Goal: Information Seeking & Learning: Check status

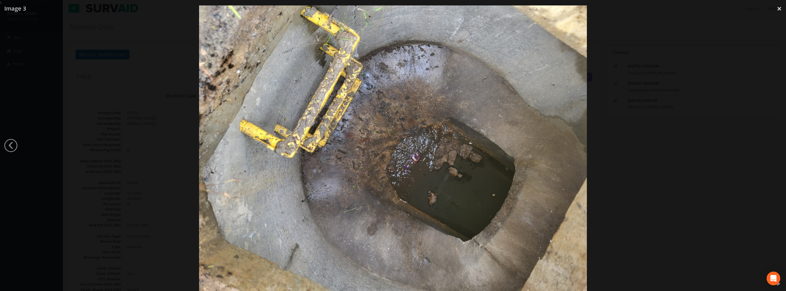
select select "100"
click at [780, 9] on link "×" at bounding box center [778, 8] width 13 height 17
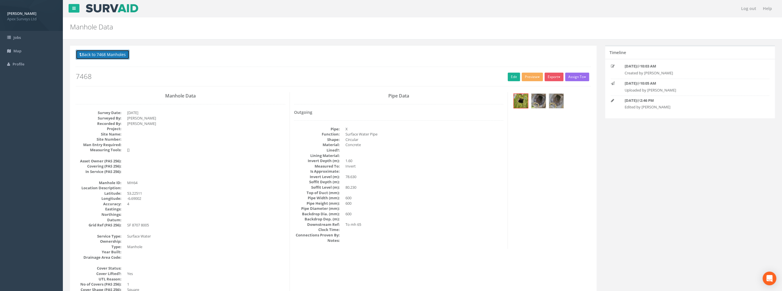
click at [102, 57] on button "Back to 7468 Manholes" at bounding box center [103, 55] width 54 height 10
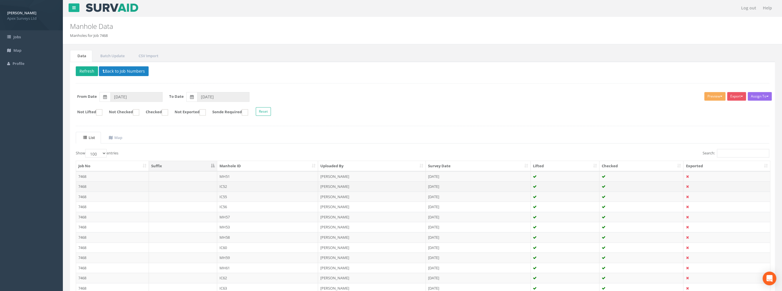
scroll to position [86, 0]
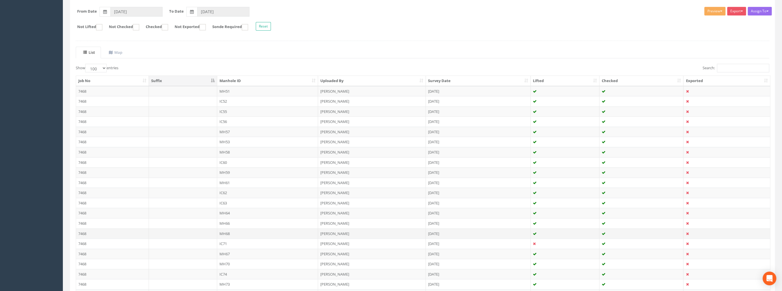
click at [228, 230] on td "MH68" at bounding box center [267, 233] width 101 height 10
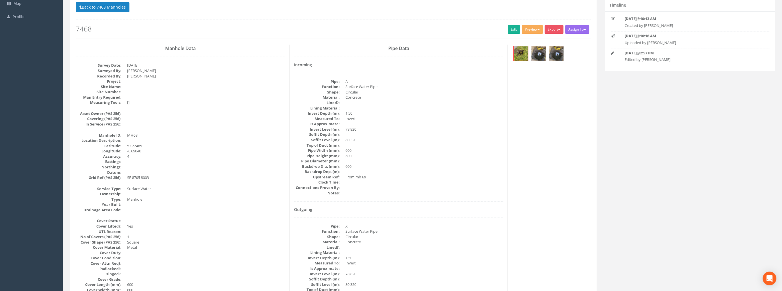
scroll to position [0, 0]
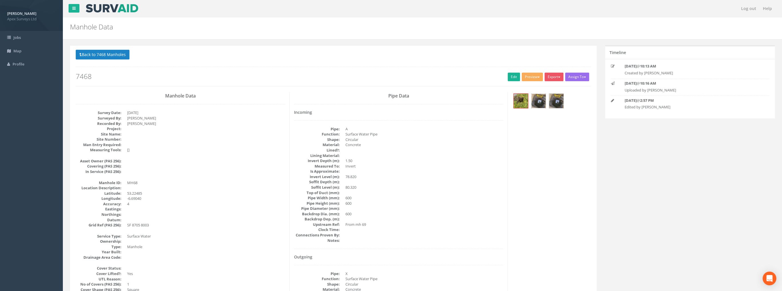
click at [541, 101] on img at bounding box center [538, 101] width 14 height 14
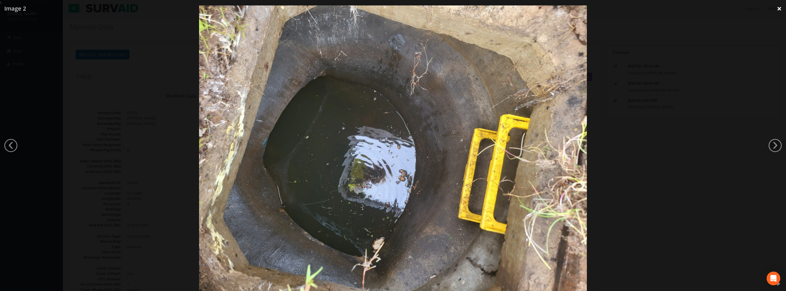
click at [777, 11] on link "×" at bounding box center [778, 8] width 13 height 17
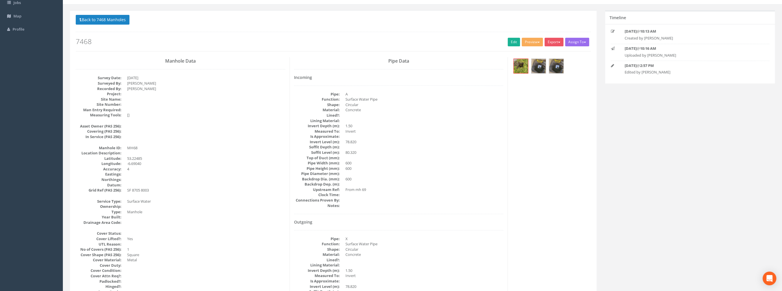
scroll to position [19, 0]
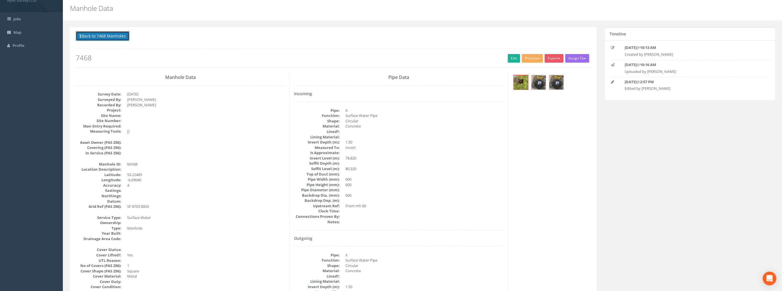
click at [107, 35] on button "Back to 7468 Manholes" at bounding box center [103, 36] width 54 height 10
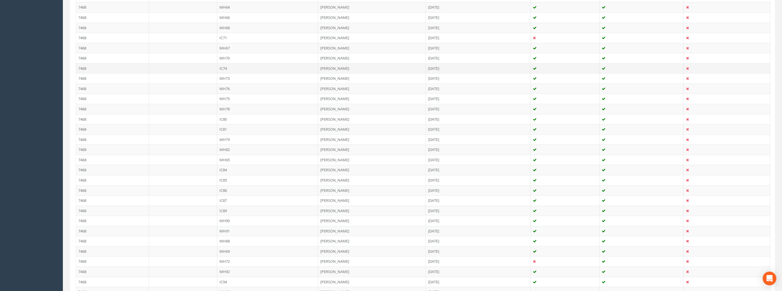
scroll to position [333, 0]
click at [210, 208] on td at bounding box center [183, 209] width 68 height 10
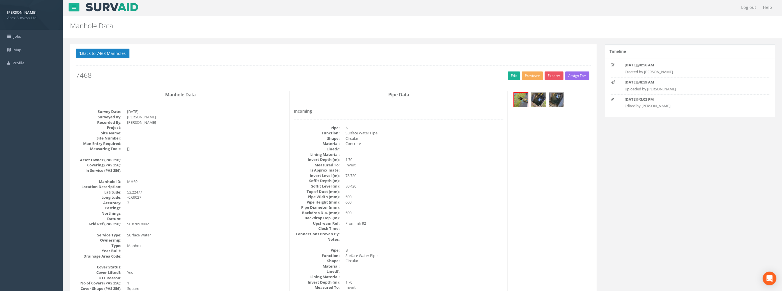
scroll to position [0, 0]
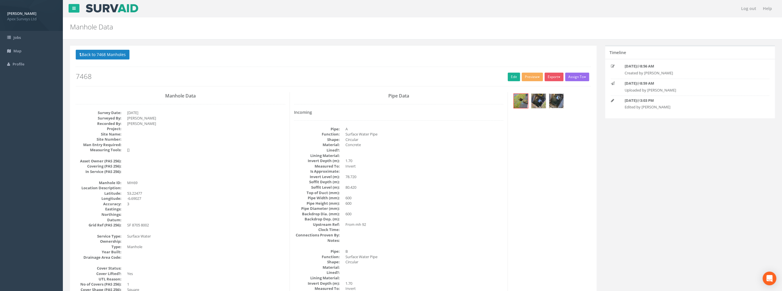
click at [559, 100] on img at bounding box center [556, 101] width 14 height 14
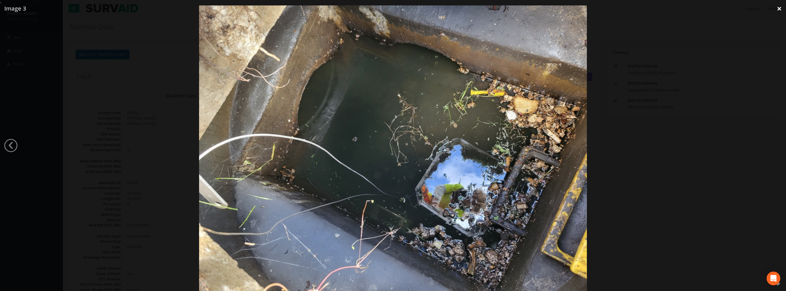
click at [781, 8] on link "×" at bounding box center [778, 8] width 13 height 17
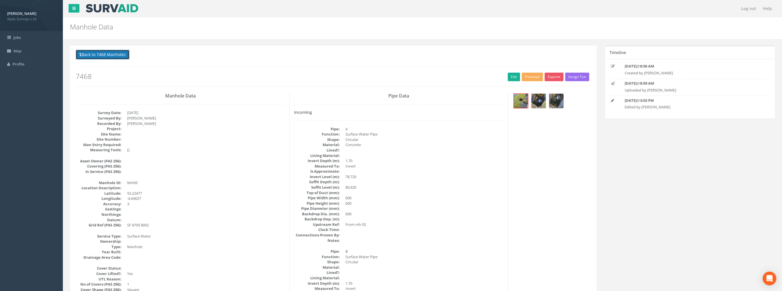
click at [105, 55] on button "Back to 7468 Manholes" at bounding box center [103, 55] width 54 height 10
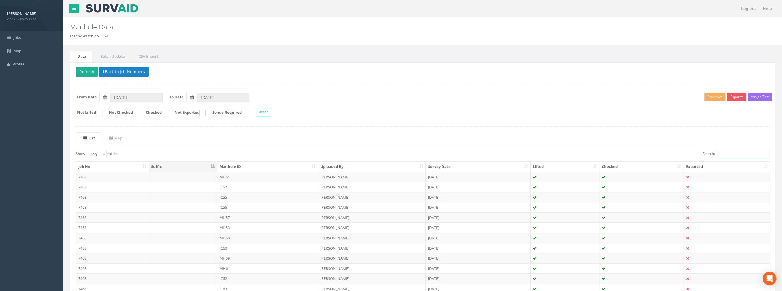
click at [736, 155] on input "Search:" at bounding box center [743, 153] width 52 height 9
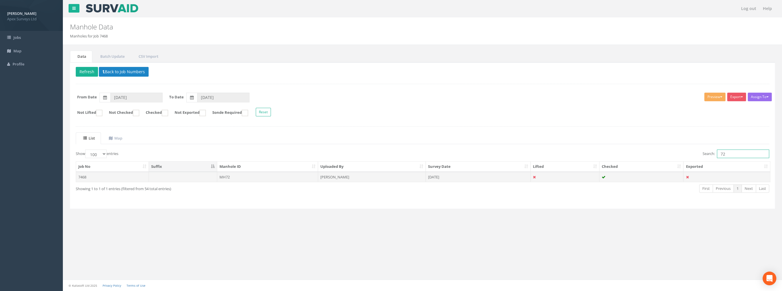
type input "72"
click at [231, 177] on td "MH72" at bounding box center [267, 177] width 101 height 10
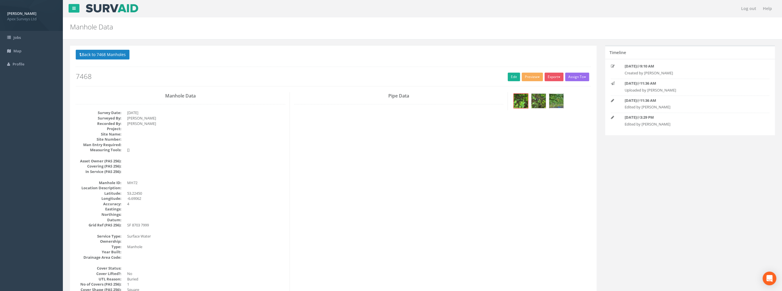
click at [553, 102] on img at bounding box center [556, 101] width 14 height 14
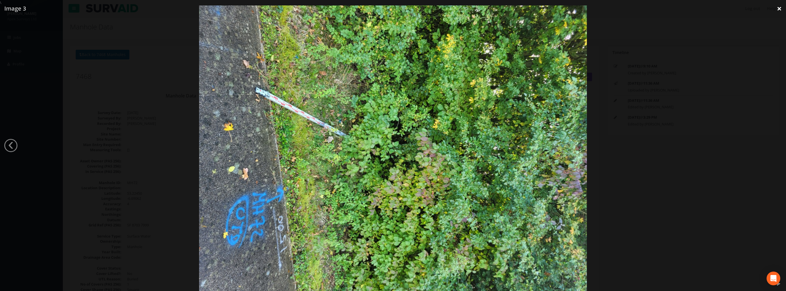
click at [774, 7] on link "×" at bounding box center [778, 8] width 13 height 17
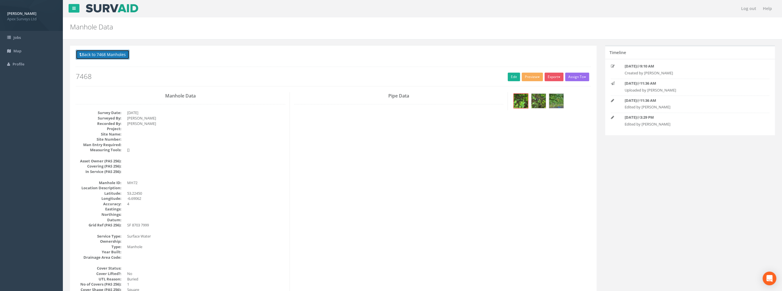
click at [92, 57] on button "Back to 7468 Manholes" at bounding box center [103, 55] width 54 height 10
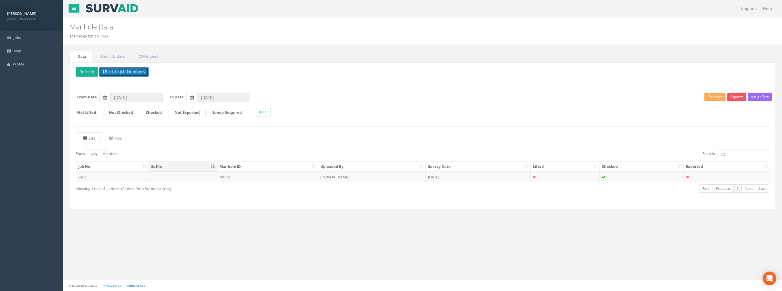
click at [124, 72] on button "Back to Job Numbers" at bounding box center [124, 72] width 50 height 10
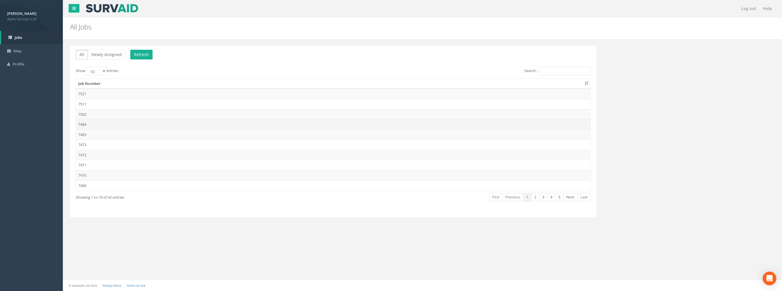
click at [87, 123] on td "7484" at bounding box center [333, 124] width 514 height 10
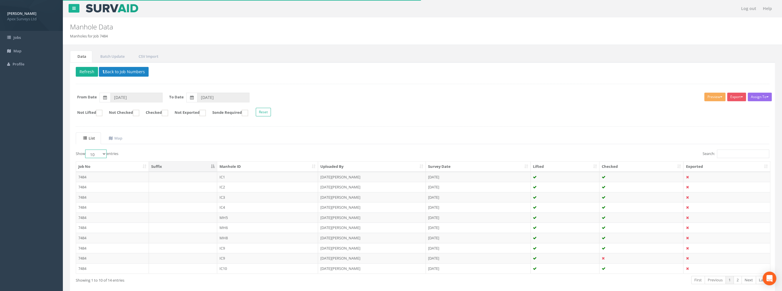
click at [97, 154] on select "10 25 50 100" at bounding box center [95, 153] width 21 height 9
select select "100"
click at [86, 149] on select "10 25 50 100" at bounding box center [95, 153] width 21 height 9
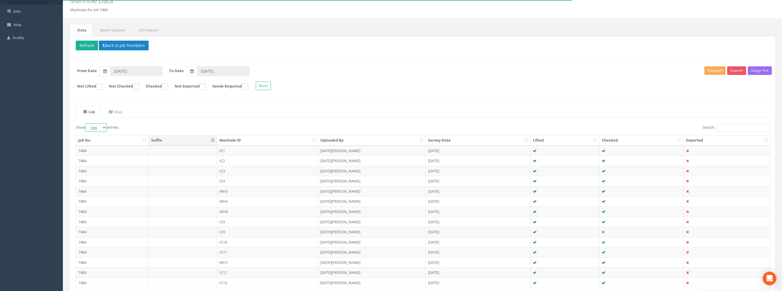
scroll to position [67, 0]
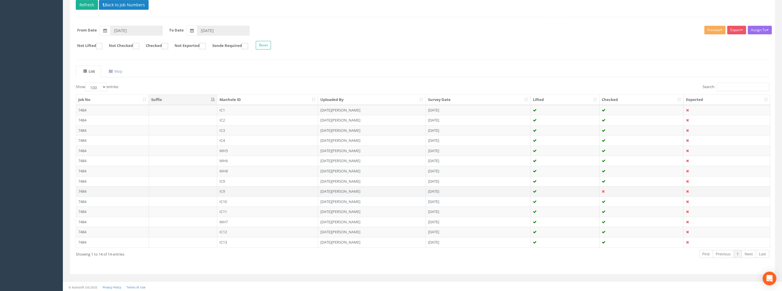
click at [98, 190] on td "7484" at bounding box center [112, 191] width 73 height 10
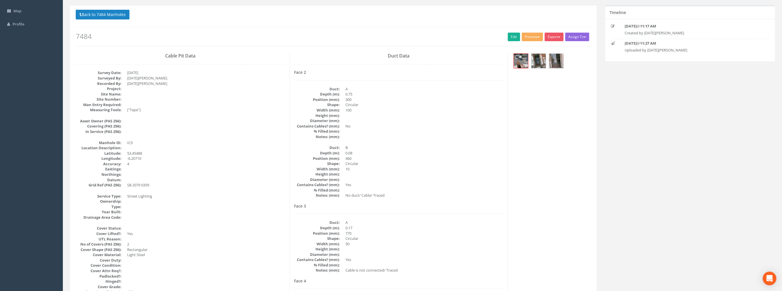
scroll to position [33, 0]
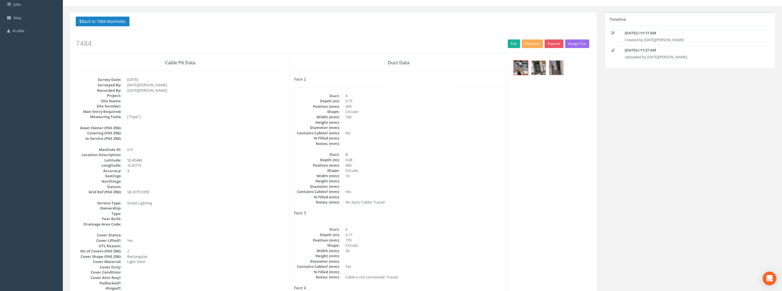
click at [536, 67] on img at bounding box center [538, 68] width 14 height 14
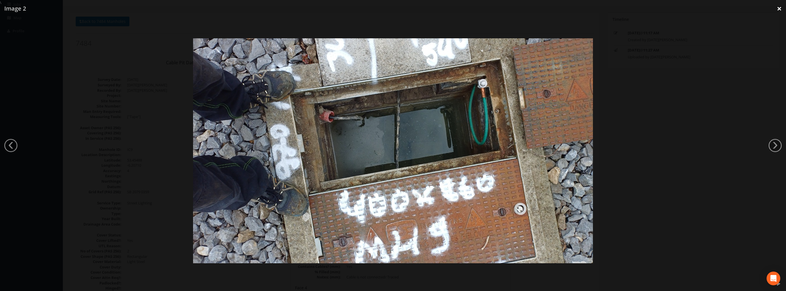
click at [779, 8] on link "×" at bounding box center [778, 8] width 13 height 17
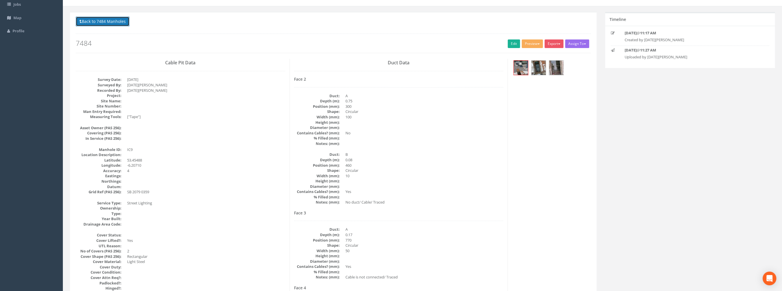
click at [105, 25] on button "Back to 7484 Manholes" at bounding box center [103, 22] width 54 height 10
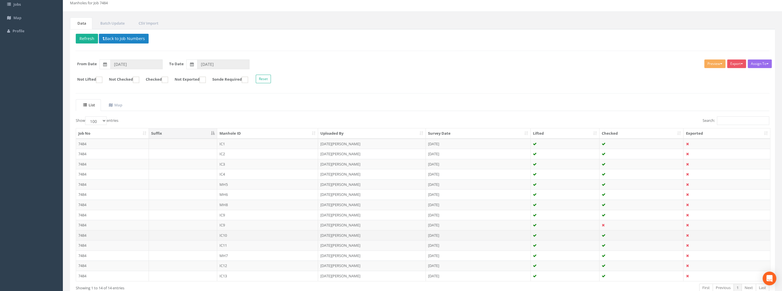
click at [150, 233] on td at bounding box center [183, 235] width 68 height 10
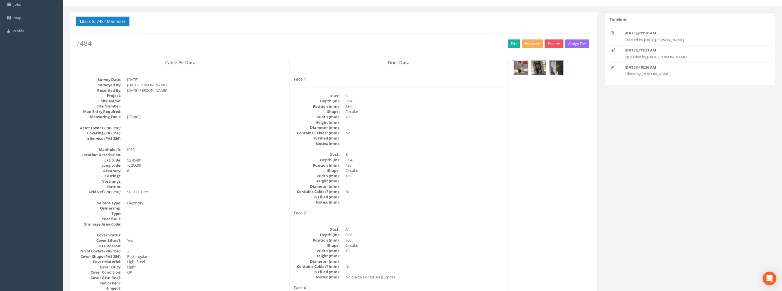
click at [520, 67] on img at bounding box center [520, 68] width 14 height 14
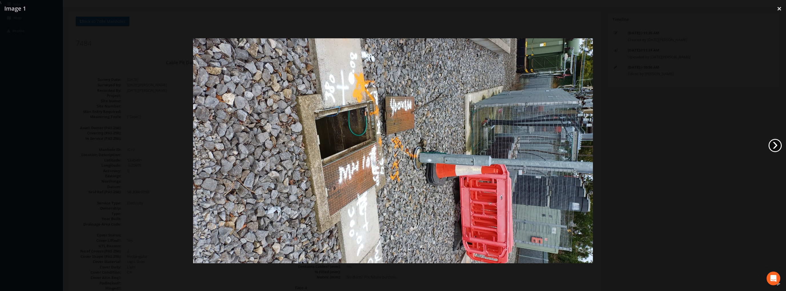
click at [773, 143] on link "›" at bounding box center [774, 145] width 13 height 13
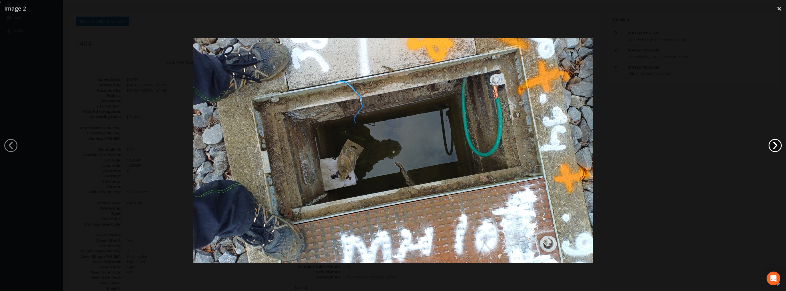
click at [773, 143] on link "›" at bounding box center [774, 145] width 13 height 13
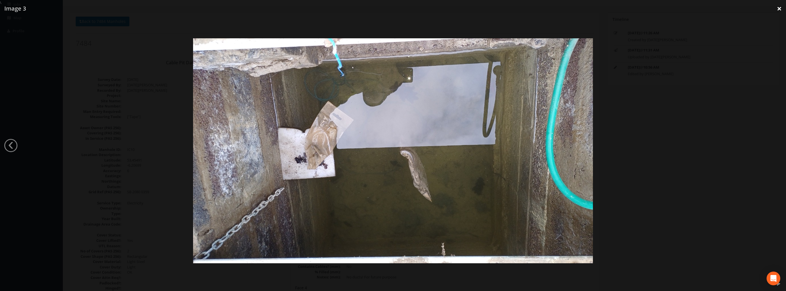
click at [777, 9] on link "×" at bounding box center [778, 8] width 13 height 17
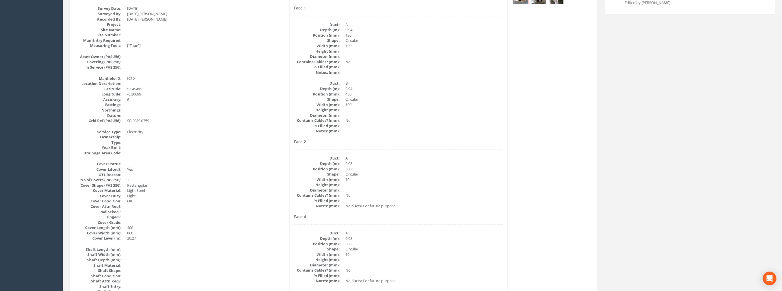
scroll to position [0, 0]
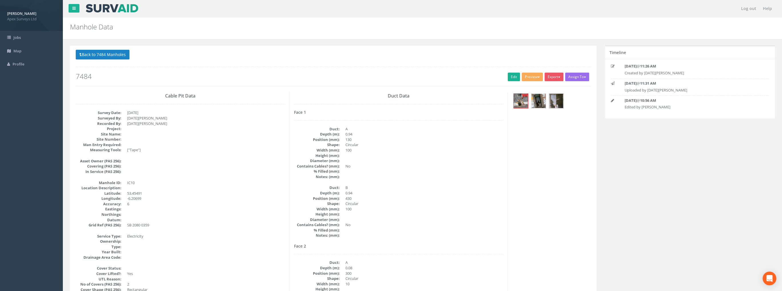
click at [536, 102] on img at bounding box center [538, 101] width 14 height 14
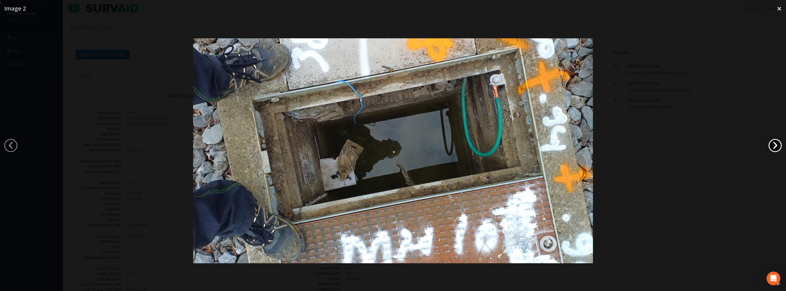
click at [769, 145] on link "›" at bounding box center [774, 145] width 13 height 13
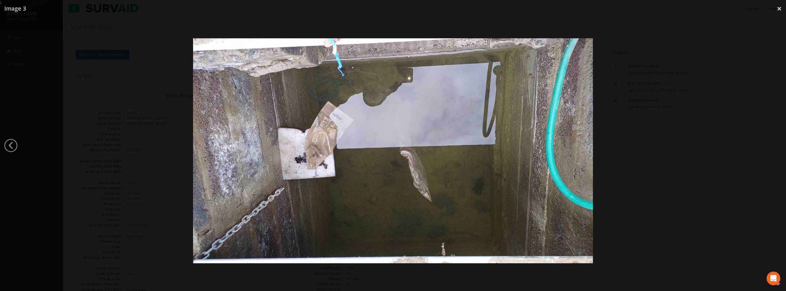
click at [762, 143] on div at bounding box center [393, 150] width 786 height 291
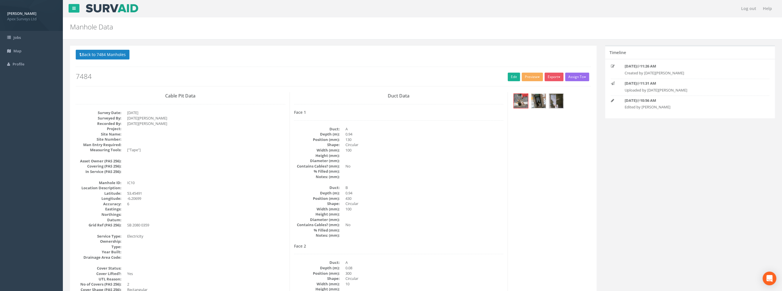
click at [537, 101] on img at bounding box center [538, 101] width 14 height 14
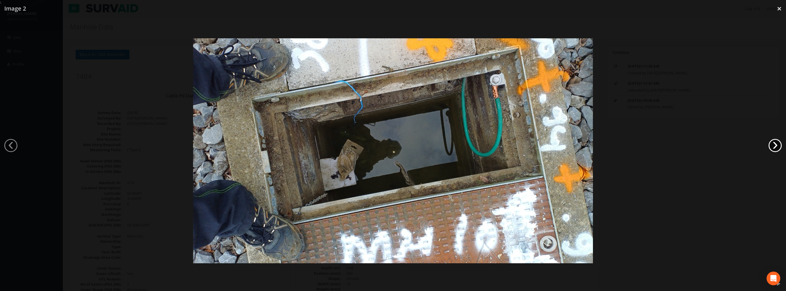
click at [770, 147] on link "›" at bounding box center [774, 145] width 13 height 13
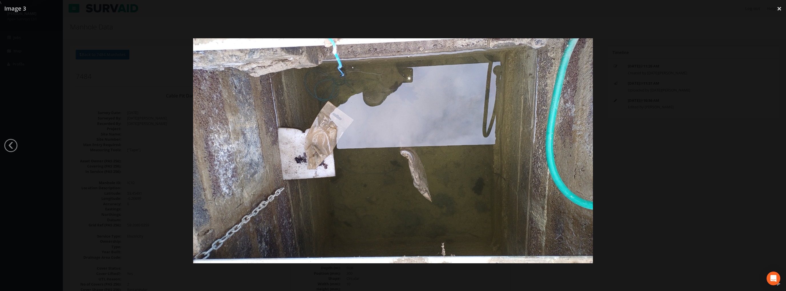
click at [768, 145] on div at bounding box center [393, 150] width 786 height 291
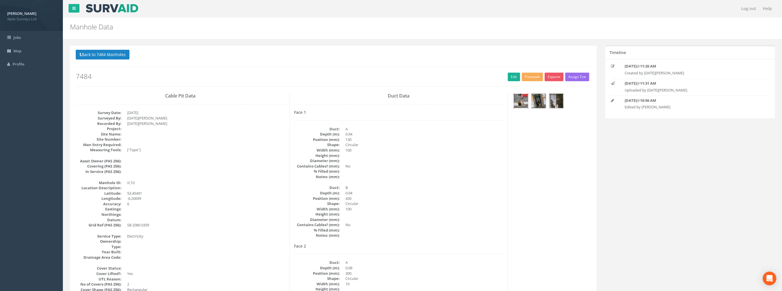
click at [521, 99] on img at bounding box center [520, 101] width 14 height 14
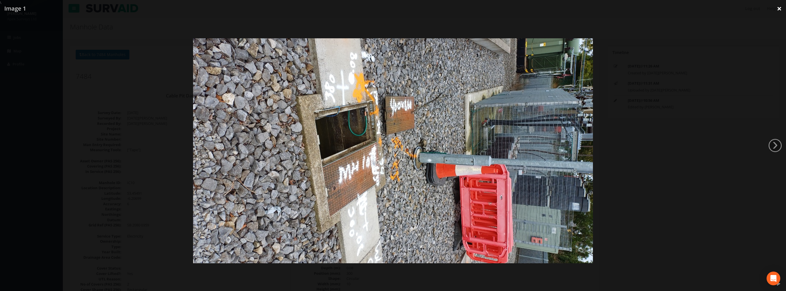
click at [776, 8] on link "×" at bounding box center [778, 8] width 13 height 17
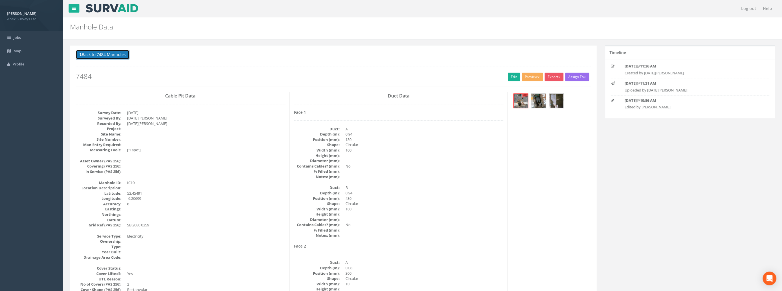
click at [98, 54] on button "Back to 7484 Manholes" at bounding box center [103, 55] width 54 height 10
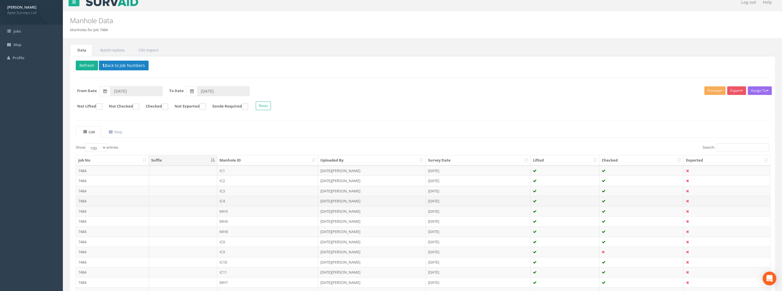
scroll to position [57, 0]
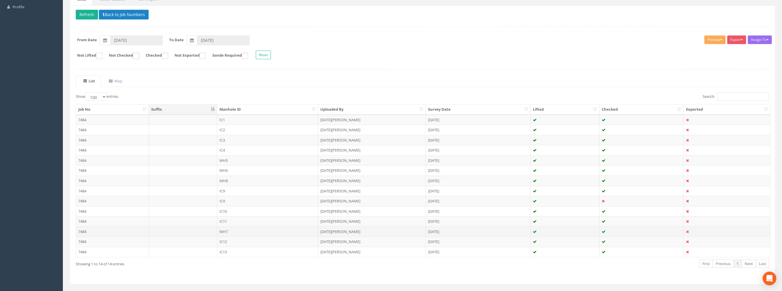
click at [223, 229] on td "MH7" at bounding box center [267, 231] width 101 height 10
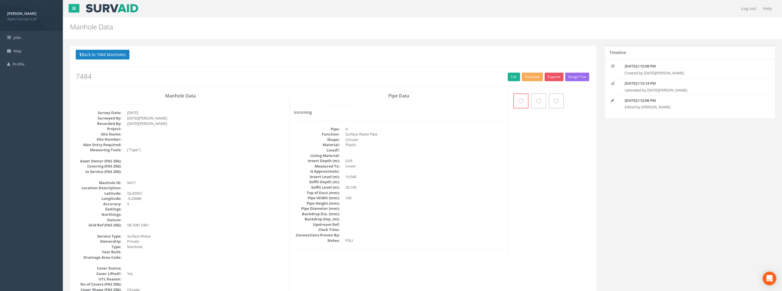
scroll to position [52, 0]
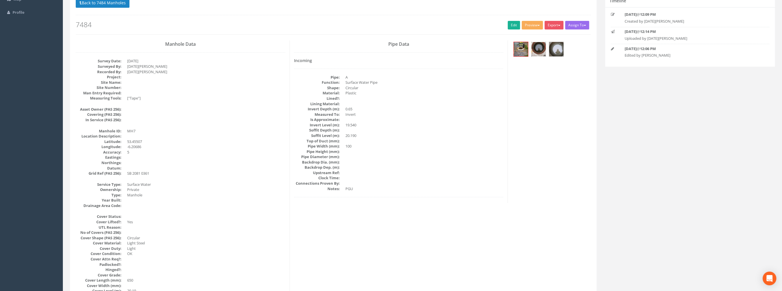
click at [532, 48] on img at bounding box center [538, 49] width 14 height 14
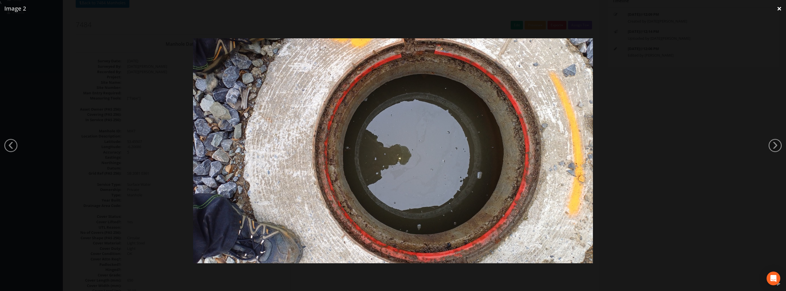
click at [778, 9] on link "×" at bounding box center [778, 8] width 13 height 17
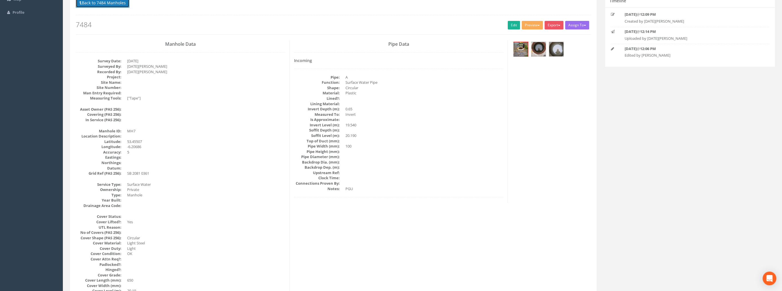
click at [103, 6] on button "Back to 7484 Manholes" at bounding box center [103, 3] width 54 height 10
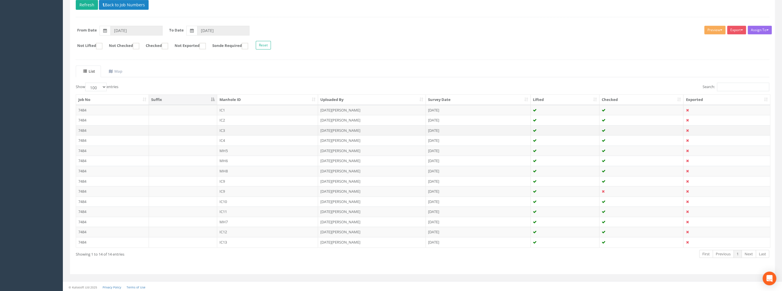
click at [218, 128] on td "IC3" at bounding box center [267, 130] width 101 height 10
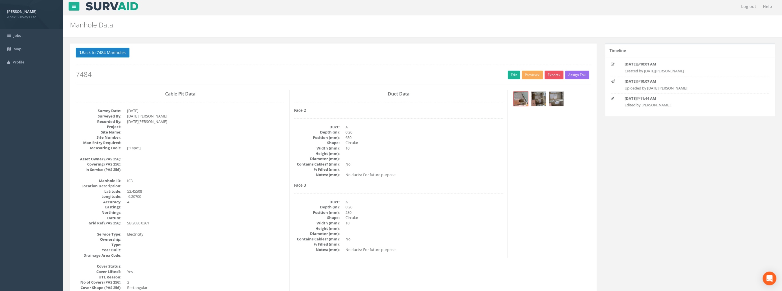
scroll to position [0, 0]
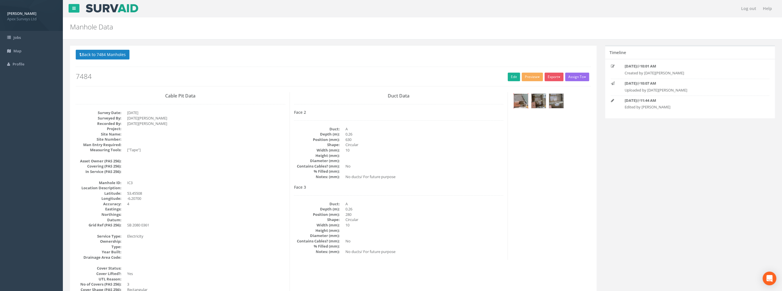
click at [523, 100] on img at bounding box center [520, 101] width 14 height 14
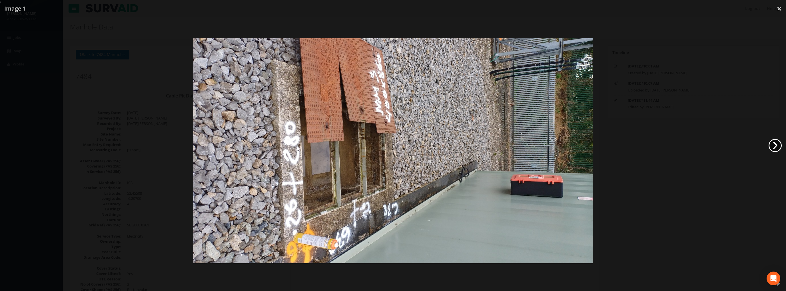
click at [774, 145] on link "›" at bounding box center [774, 145] width 13 height 13
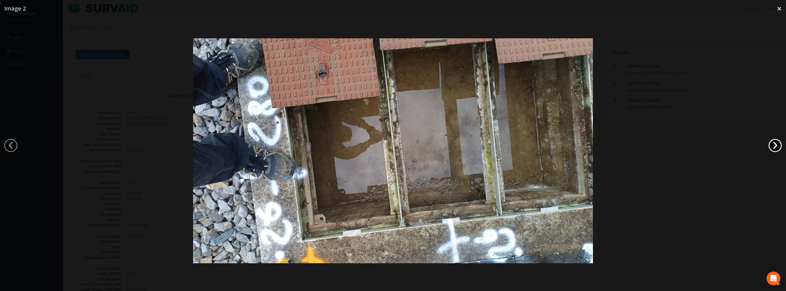
click at [770, 144] on link "›" at bounding box center [774, 145] width 13 height 13
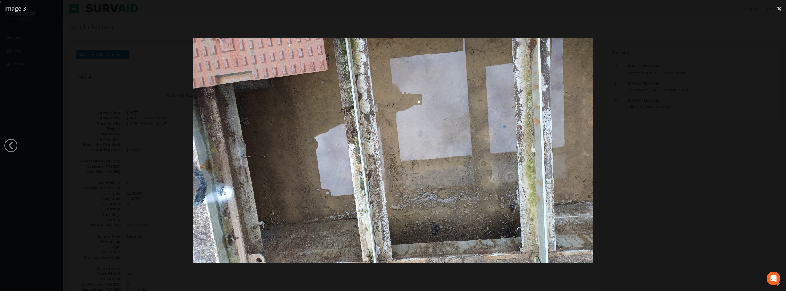
click at [768, 144] on div at bounding box center [393, 150] width 786 height 291
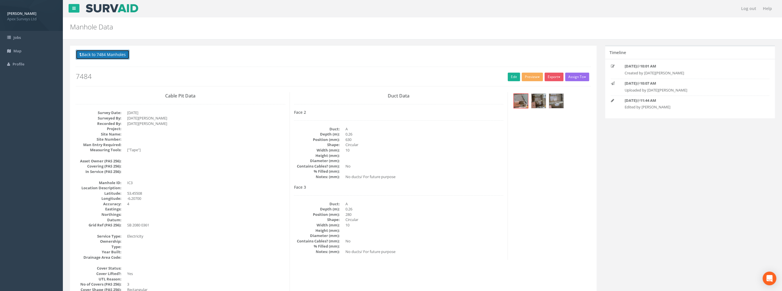
click at [105, 52] on button "Back to 7484 Manholes" at bounding box center [103, 55] width 54 height 10
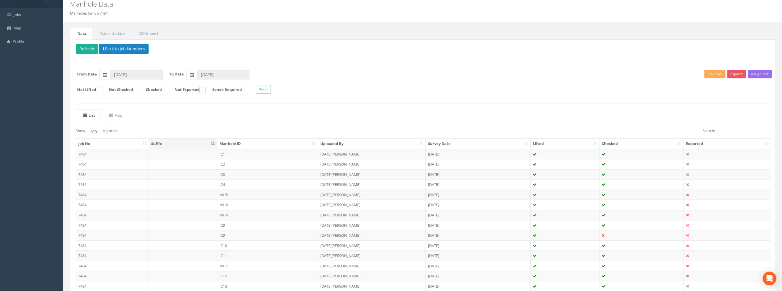
scroll to position [67, 0]
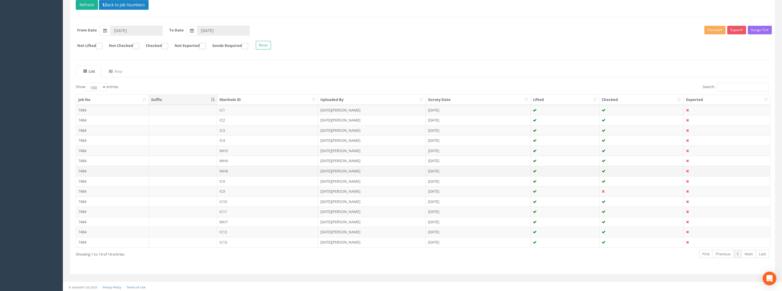
click at [224, 168] on td "MH8" at bounding box center [267, 171] width 101 height 10
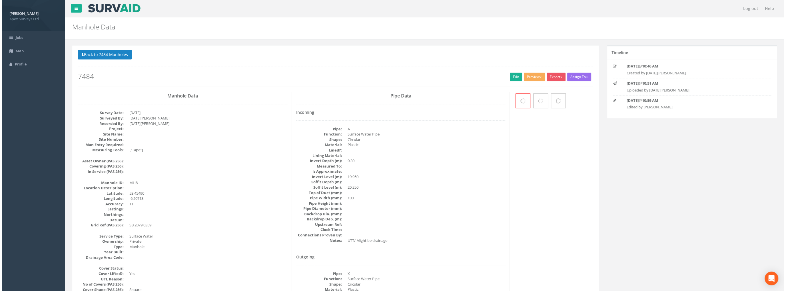
scroll to position [62, 0]
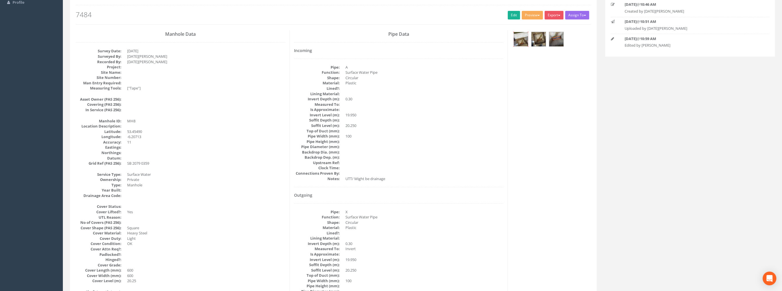
click at [527, 38] on img at bounding box center [520, 39] width 14 height 14
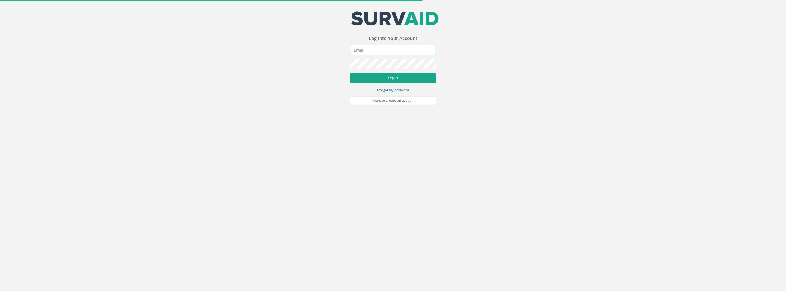
type input "Ivan.Papic@apexsurveys.ie"
click at [410, 75] on button "Login" at bounding box center [393, 78] width 86 height 10
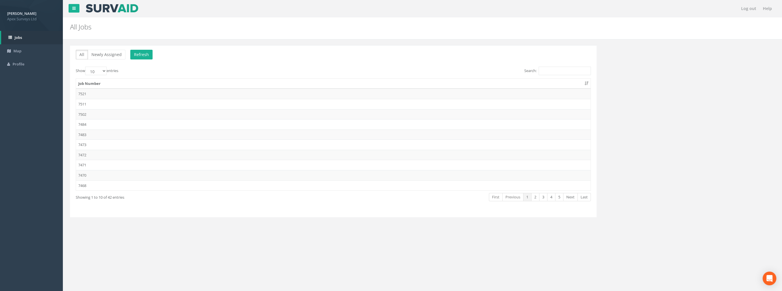
click at [86, 94] on td "7521" at bounding box center [333, 94] width 514 height 10
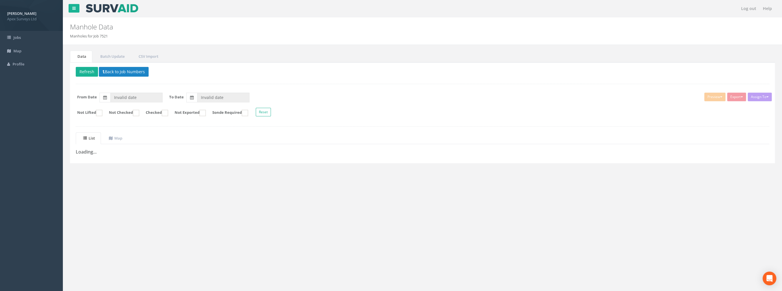
type input "05/10/2025"
type input "06/10/2025"
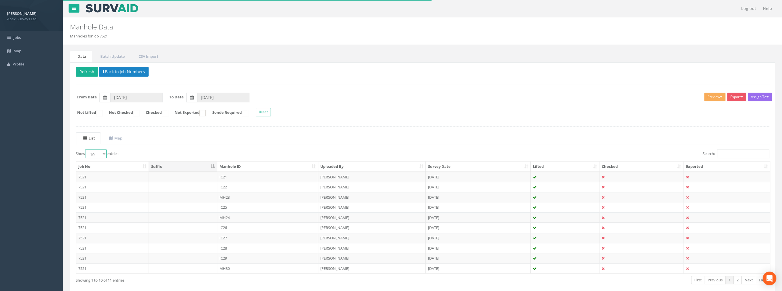
click at [101, 152] on select "10 25 50 100" at bounding box center [95, 153] width 21 height 9
select select "100"
click at [86, 149] on select "10 25 50 100" at bounding box center [95, 153] width 21 height 9
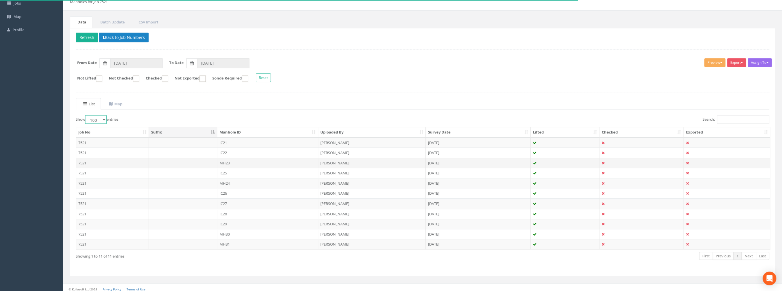
scroll to position [37, 0]
